Goal: Register for event/course

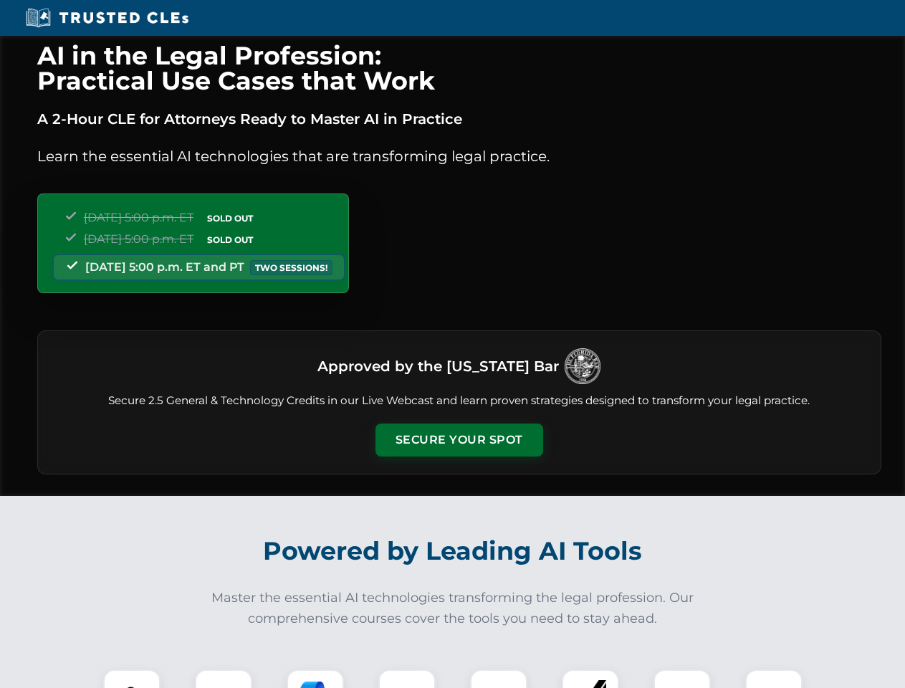
click at [458, 440] on button "Secure Your Spot" at bounding box center [459, 439] width 168 height 33
click at [132, 678] on img at bounding box center [132, 698] width 42 height 42
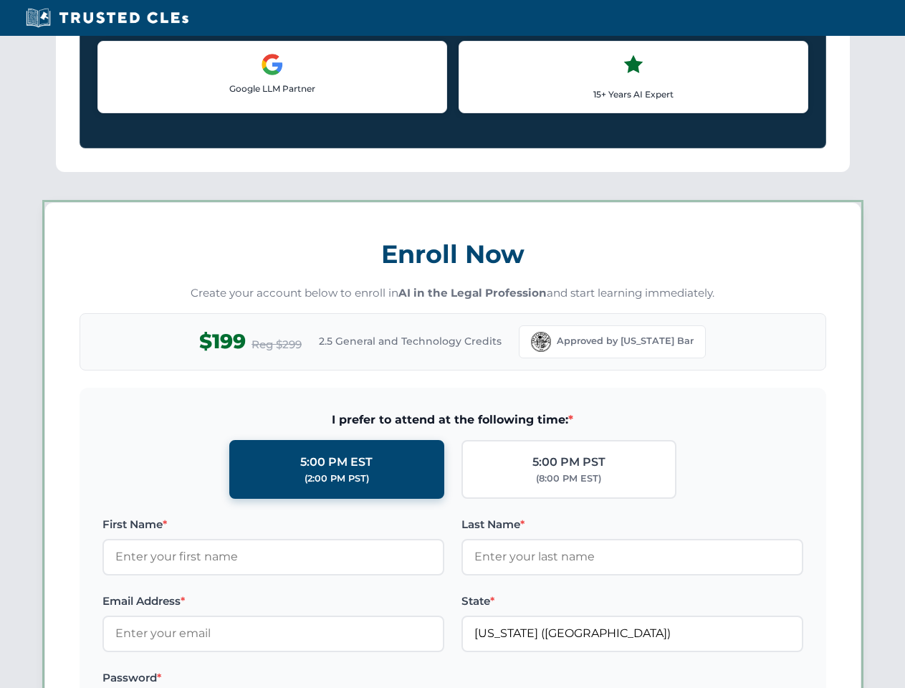
click at [315, 678] on label "Password *" at bounding box center [273, 677] width 342 height 17
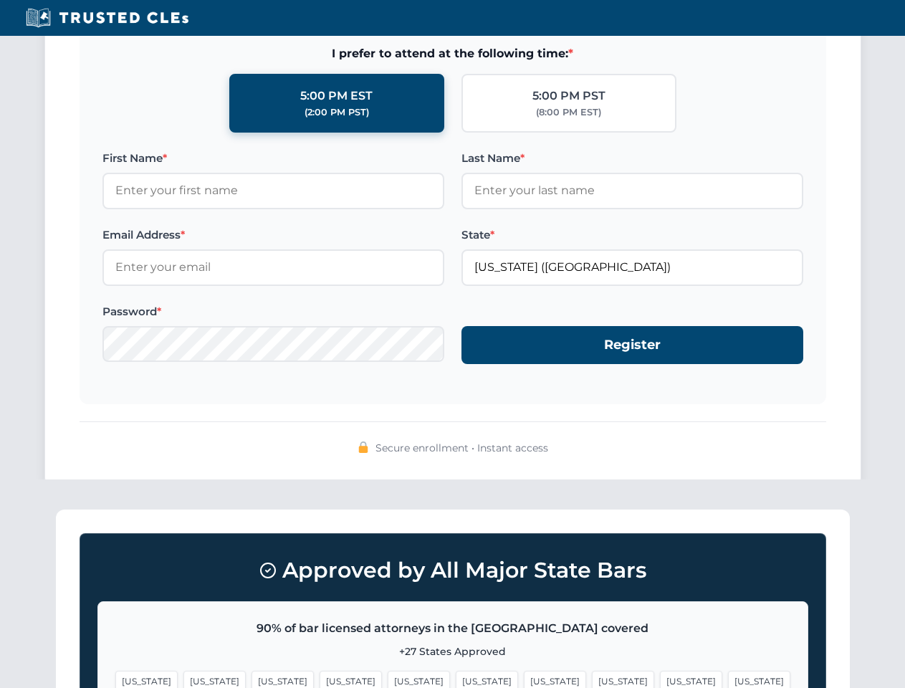
click at [660, 678] on span "[US_STATE]" at bounding box center [691, 680] width 62 height 21
